Goal: Task Accomplishment & Management: Use online tool/utility

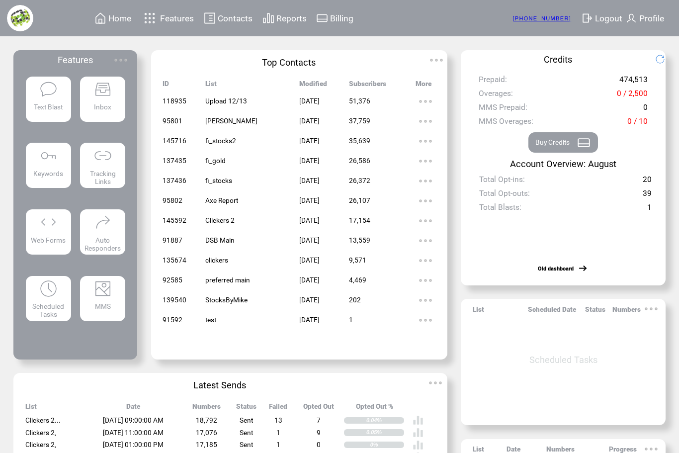
click at [113, 173] on span "Tracking Links" at bounding box center [103, 177] width 26 height 16
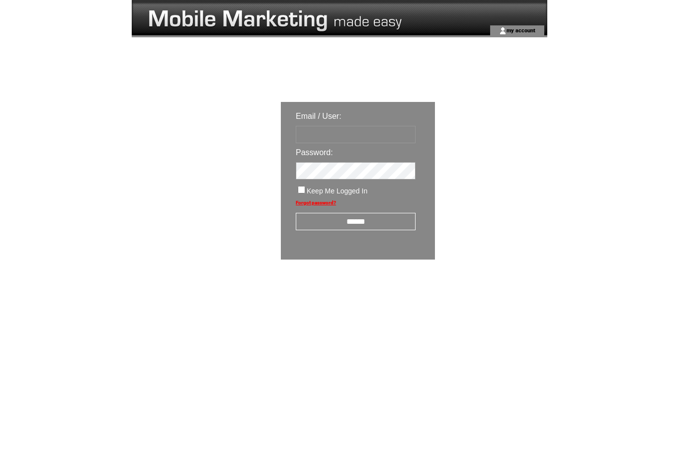
type input "**********"
click input "submit" at bounding box center [0, 0] width 0 height 0
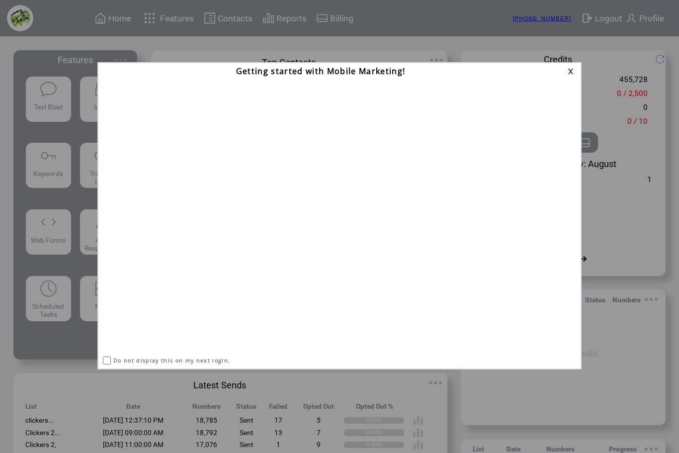
click at [570, 74] on link at bounding box center [571, 71] width 9 height 6
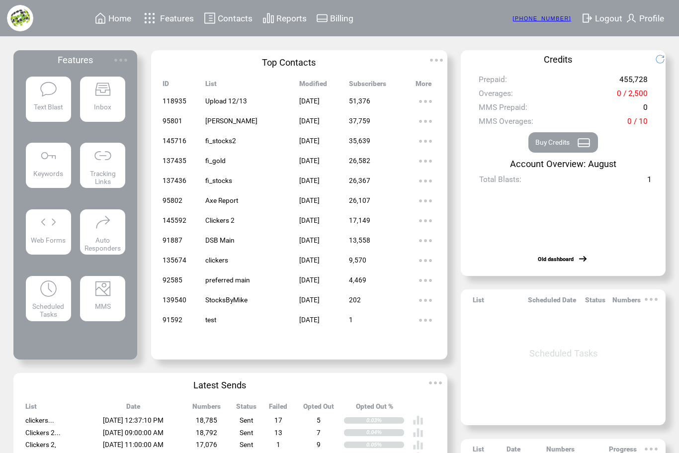
click at [119, 167] on featuretext "Tracking Links" at bounding box center [102, 176] width 45 height 18
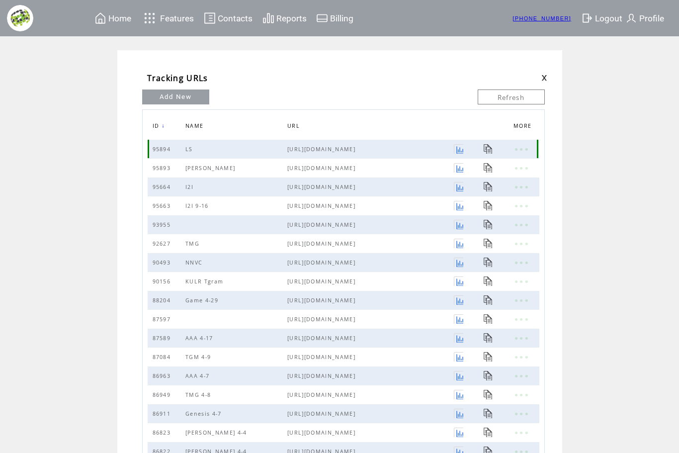
click at [454, 153] on link at bounding box center [458, 148] width 9 height 9
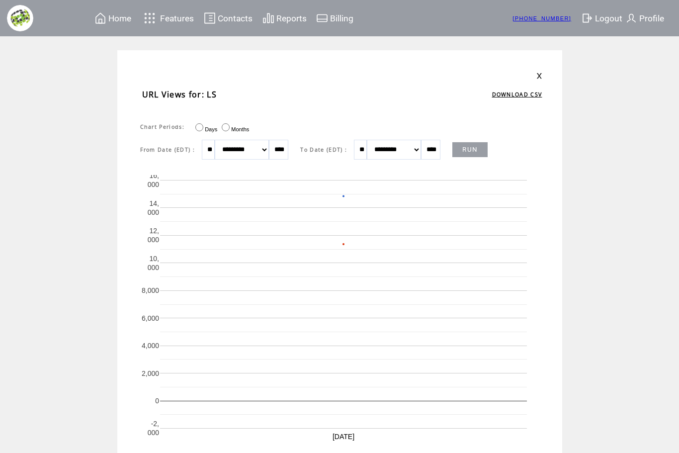
click at [110, 19] on span "Home" at bounding box center [119, 18] width 23 height 10
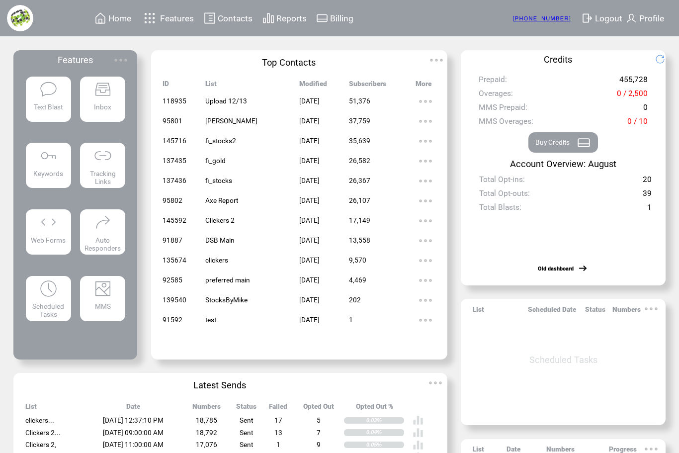
click at [54, 98] on img at bounding box center [48, 89] width 18 height 18
click at [108, 158] on img at bounding box center [102, 155] width 18 height 18
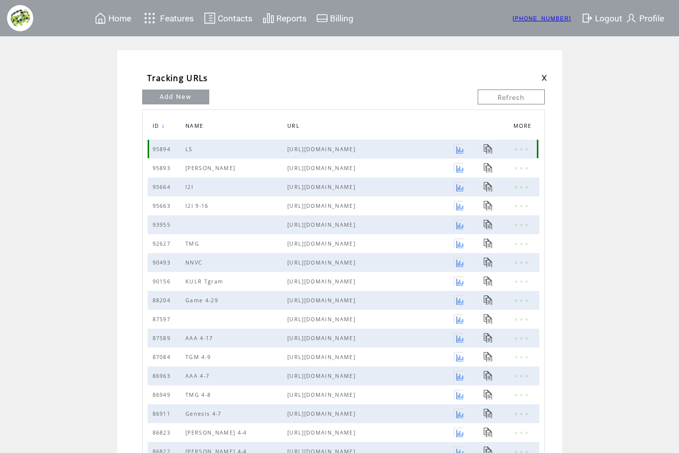
click at [341, 150] on span "[URL][DOMAIN_NAME]" at bounding box center [370, 149] width 166 height 7
copy span "[URL][DOMAIN_NAME]"
